Goal: Task Accomplishment & Management: Manage account settings

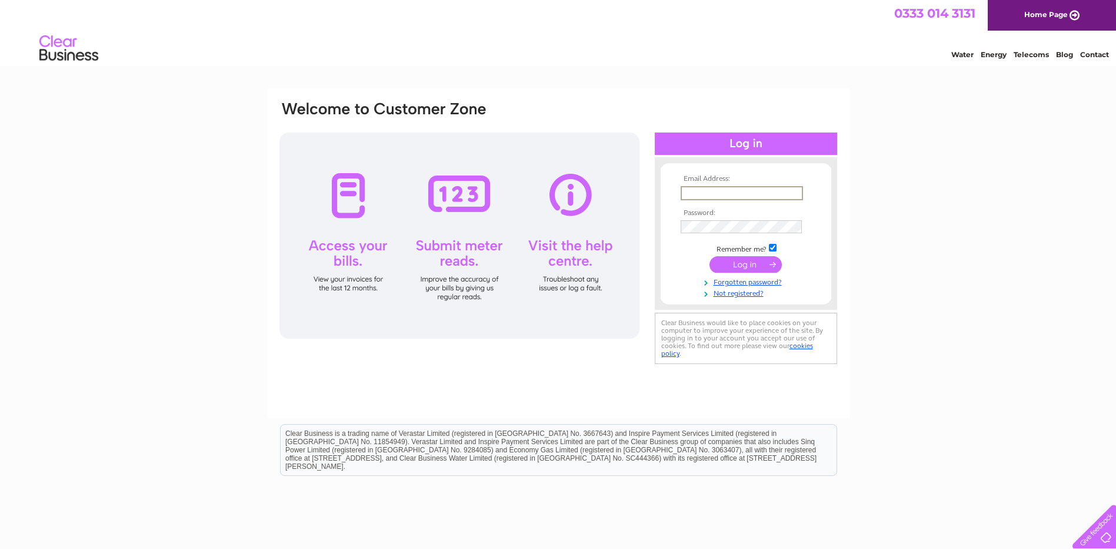
click at [737, 194] on input "text" at bounding box center [742, 193] width 122 height 14
paste input "[EMAIL_ADDRESS][DOMAIN_NAME]"
type input "[EMAIL_ADDRESS][DOMAIN_NAME]"
click at [727, 265] on input "submit" at bounding box center [746, 264] width 72 height 16
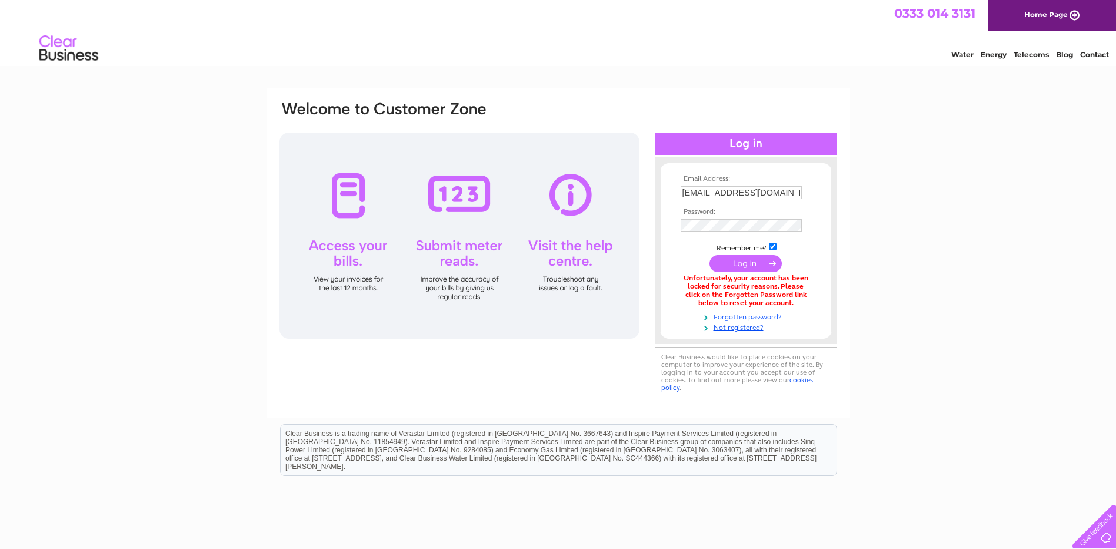
click at [762, 315] on link "Forgotten password?" at bounding box center [748, 315] width 134 height 11
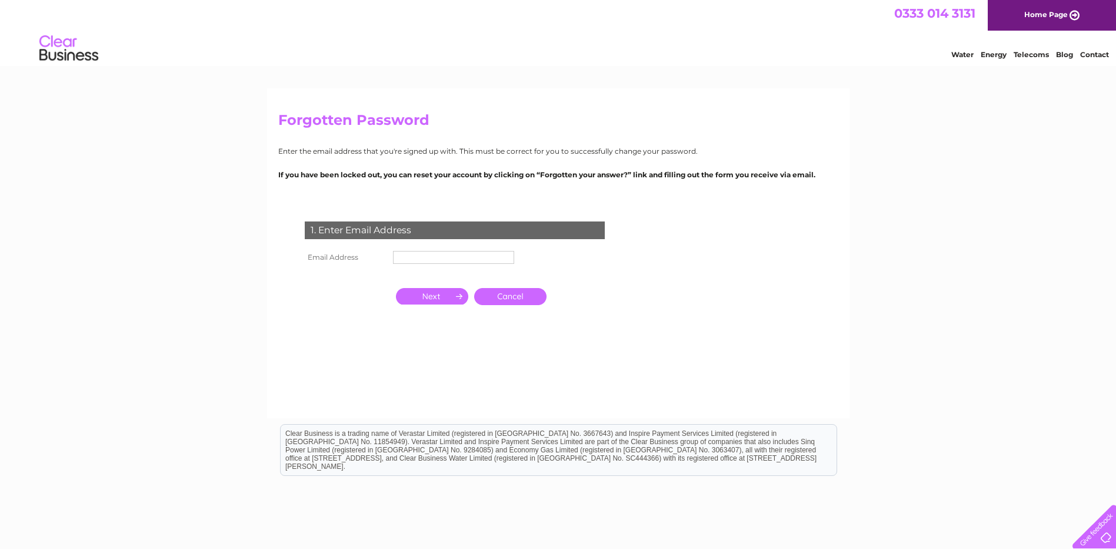
drag, startPoint x: 434, startPoint y: 273, endPoint x: 436, endPoint y: 265, distance: 8.3
click at [434, 273] on td at bounding box center [453, 274] width 127 height 15
click at [440, 261] on input "text" at bounding box center [453, 257] width 121 height 13
paste input "[EMAIL_ADDRESS][DOMAIN_NAME]"
type input "[EMAIL_ADDRESS][DOMAIN_NAME]"
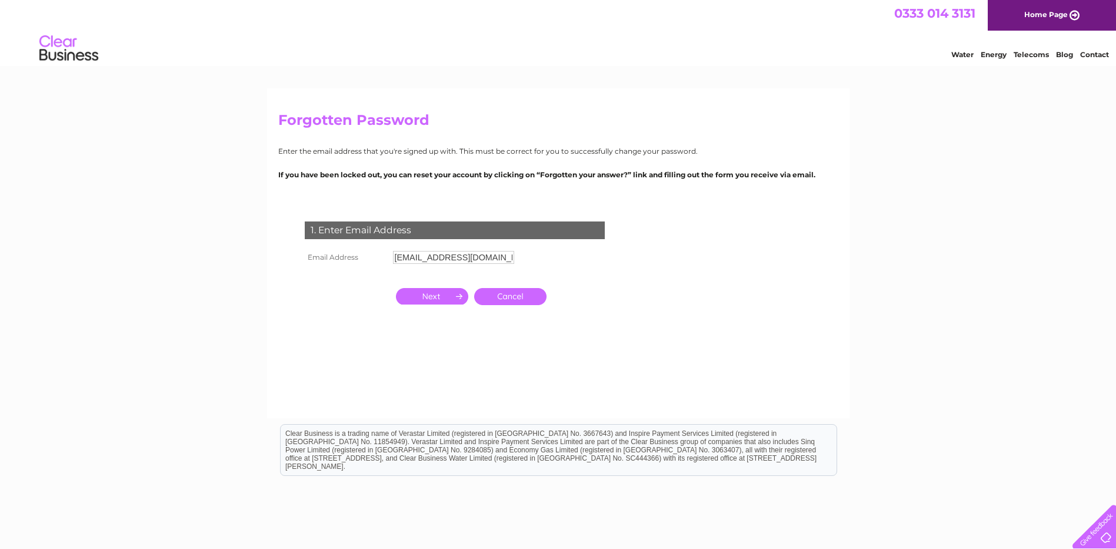
click at [447, 294] on input "button" at bounding box center [432, 296] width 72 height 16
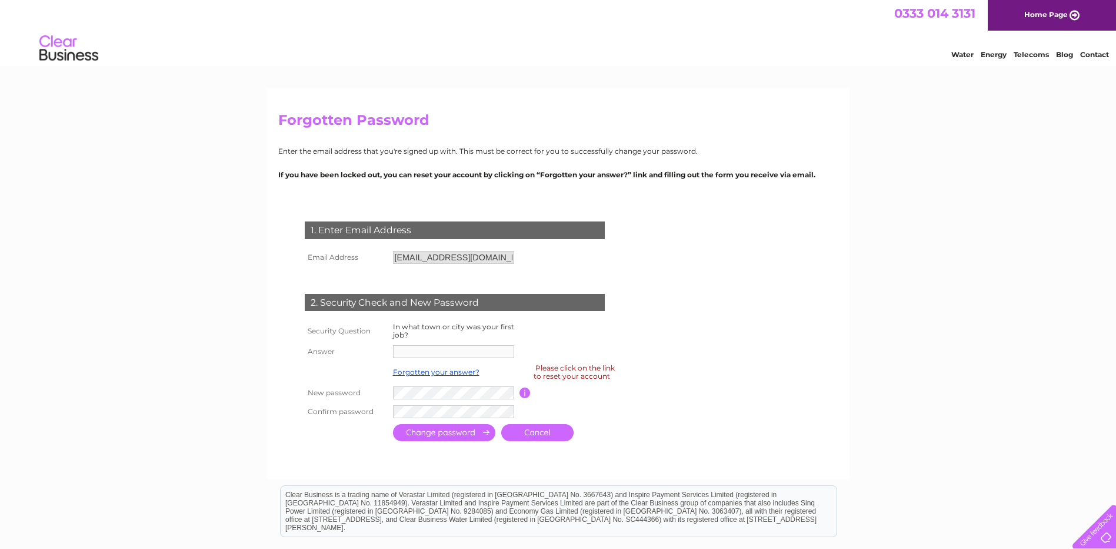
click at [436, 421] on td at bounding box center [444, 432] width 108 height 23
click at [526, 393] on input "button" at bounding box center [525, 392] width 11 height 11
click at [423, 371] on link "Forgotten your answer?" at bounding box center [436, 371] width 87 height 9
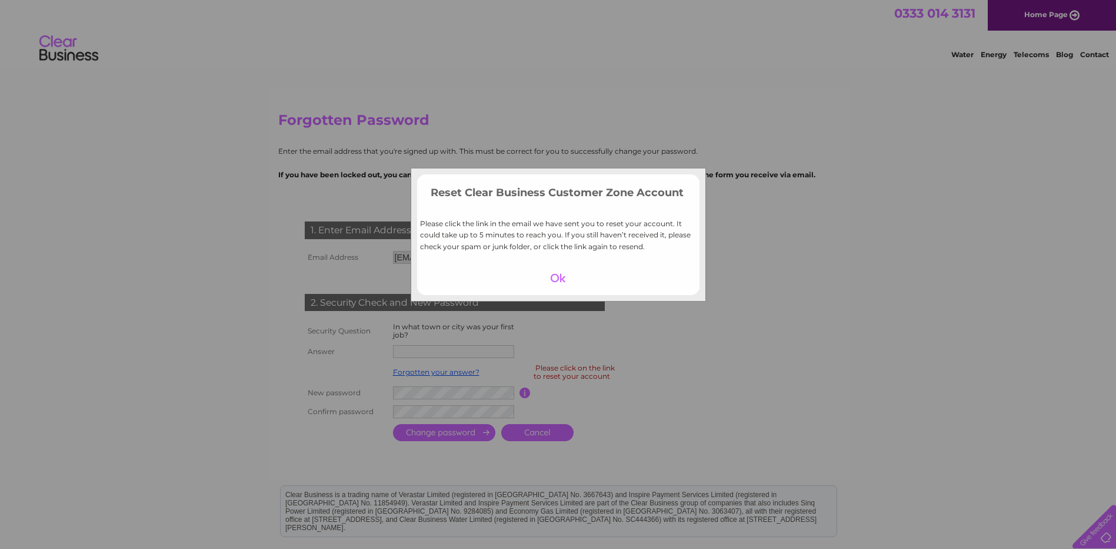
click at [557, 281] on div at bounding box center [558, 278] width 72 height 16
